Goal: Transaction & Acquisition: Purchase product/service

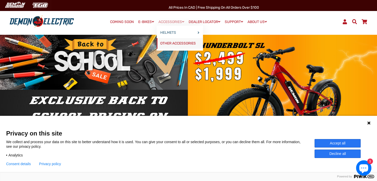
click at [175, 41] on link "OTHER ACCESSORIES" at bounding box center [180, 43] width 46 height 11
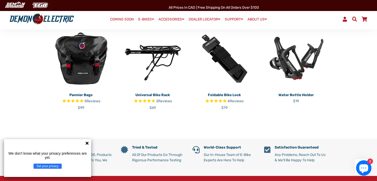
scroll to position [128, 0]
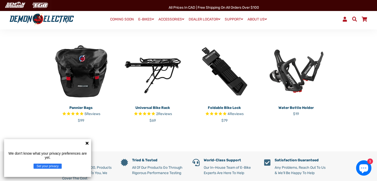
click at [224, 82] on img at bounding box center [225, 71] width 64 height 64
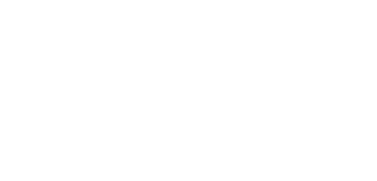
select select "******"
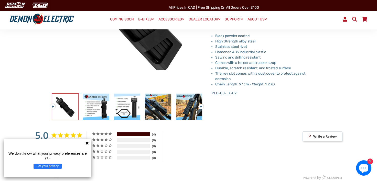
scroll to position [128, 0]
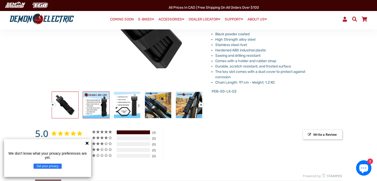
click at [100, 99] on img at bounding box center [96, 105] width 26 height 26
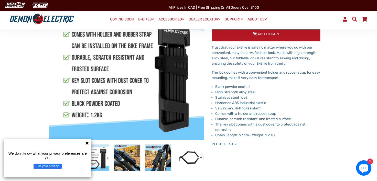
scroll to position [77, 0]
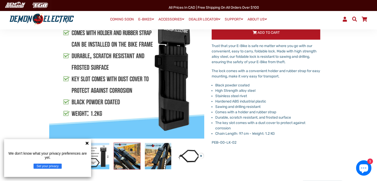
click at [131, 153] on img at bounding box center [127, 156] width 26 height 26
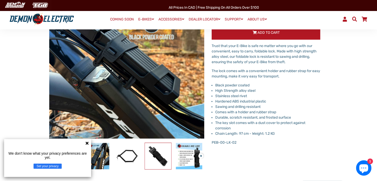
click at [156, 153] on img at bounding box center [158, 156] width 26 height 26
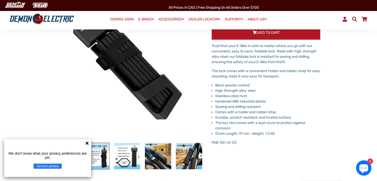
click at [103, 153] on img at bounding box center [96, 156] width 26 height 26
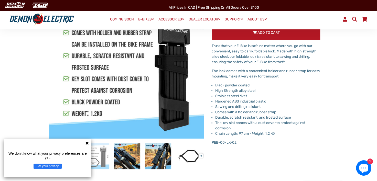
click at [87, 143] on g at bounding box center [87, 143] width 3 height 3
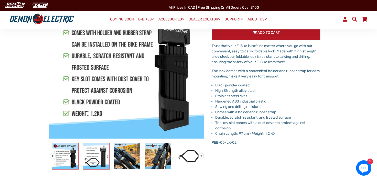
click at [98, 149] on img at bounding box center [96, 156] width 26 height 26
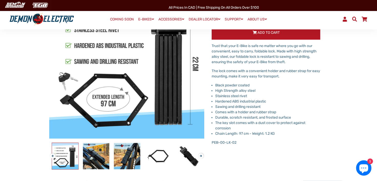
click at [71, 150] on img at bounding box center [65, 156] width 26 height 26
click at [93, 151] on img at bounding box center [96, 156] width 26 height 26
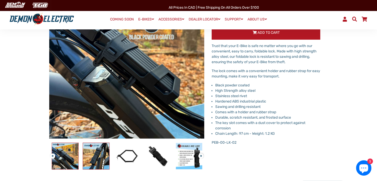
click at [98, 151] on img at bounding box center [96, 156] width 26 height 26
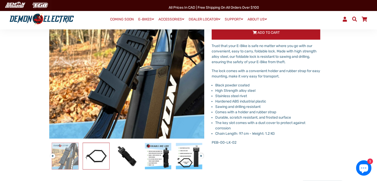
click at [98, 151] on img at bounding box center [96, 156] width 26 height 26
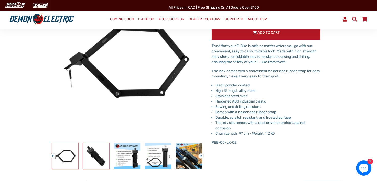
click at [98, 151] on img at bounding box center [96, 156] width 26 height 26
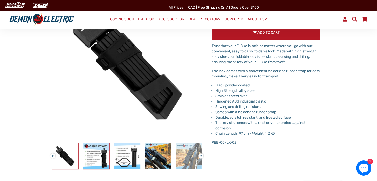
click at [98, 151] on img at bounding box center [96, 156] width 26 height 26
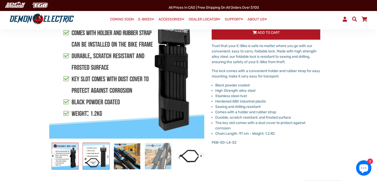
click at [98, 151] on img at bounding box center [96, 156] width 26 height 26
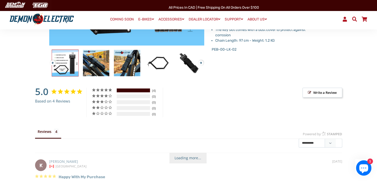
scroll to position [154, 0]
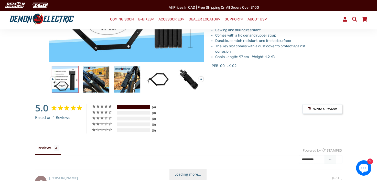
click at [69, 77] on img at bounding box center [65, 79] width 26 height 26
click at [89, 79] on img at bounding box center [96, 79] width 26 height 26
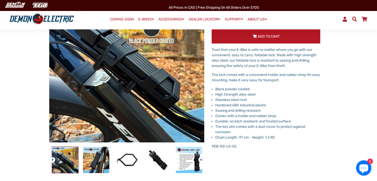
scroll to position [77, 0]
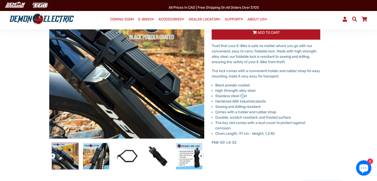
click at [244, 96] on li "Stainless steel rivet" at bounding box center [267, 95] width 105 height 5
drag, startPoint x: 244, startPoint y: 96, endPoint x: 233, endPoint y: 99, distance: 11.4
click at [233, 99] on li "Hardened ABS industrial plastic" at bounding box center [267, 101] width 105 height 5
click at [249, 101] on li "Hardened ABS industrial plastic" at bounding box center [267, 101] width 105 height 5
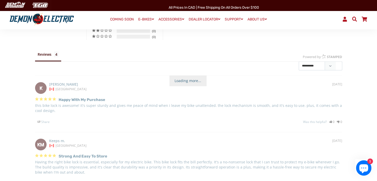
scroll to position [256, 0]
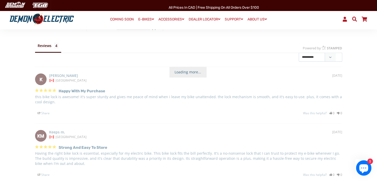
click at [199, 71] on span "Loading more..." at bounding box center [188, 72] width 37 height 11
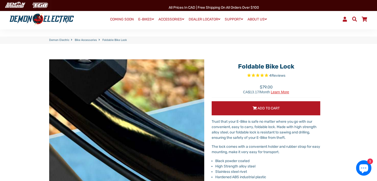
scroll to position [0, 0]
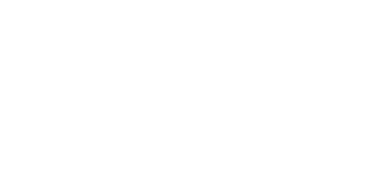
select select "******"
